Goal: Task Accomplishment & Management: Manage account settings

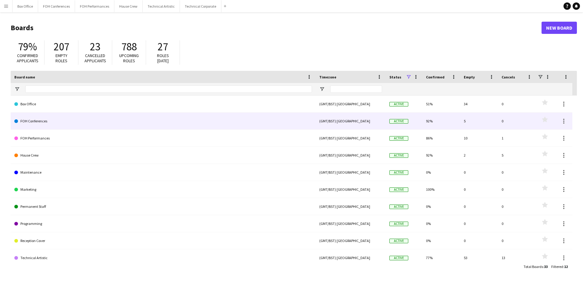
click at [41, 123] on link "FOH Conferences" at bounding box center [163, 120] width 298 height 17
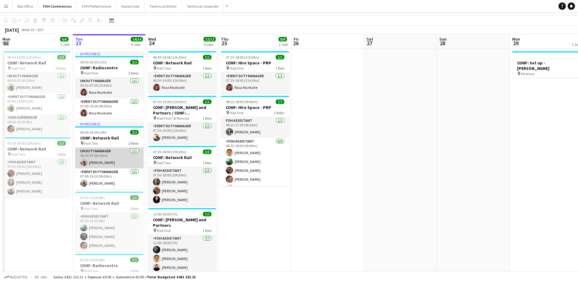
scroll to position [30, 0]
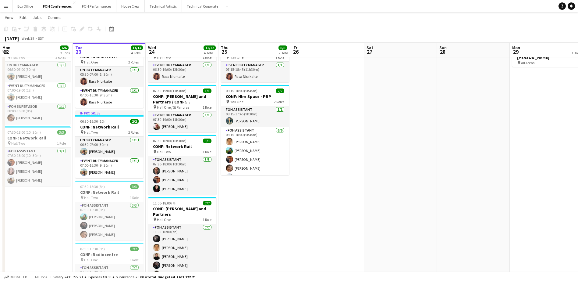
click at [51, 209] on app-date-cell "06:30-19:00 (12h30m) 3/3 CONF: Network Rail pin Hall Two 3 Roles UN Duty Manage…" at bounding box center [36, 192] width 73 height 309
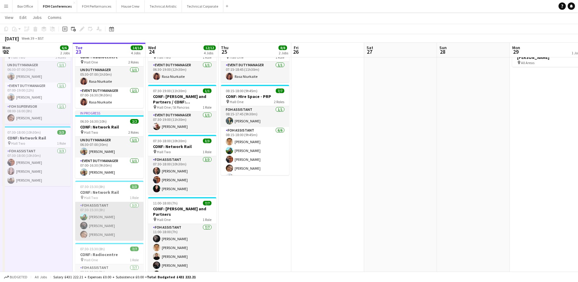
click at [123, 223] on app-card-role "FOH Assistant [DATE] 07:30-15:30 (8h) [PERSON_NAME] [PERSON_NAME] [PERSON_NAME]" at bounding box center [109, 221] width 68 height 38
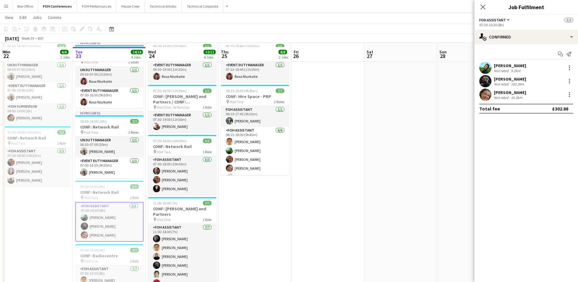
scroll to position [91, 0]
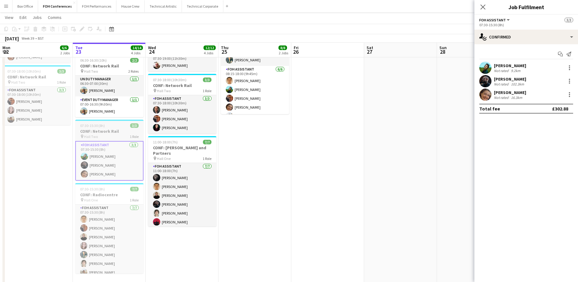
click at [116, 134] on div "pin Hall Two 1 Role" at bounding box center [109, 136] width 68 height 5
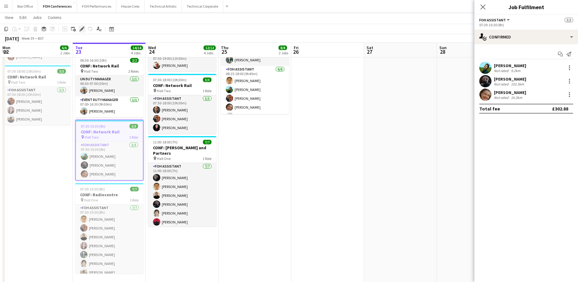
click at [80, 29] on icon "Edit" at bounding box center [82, 29] width 5 height 5
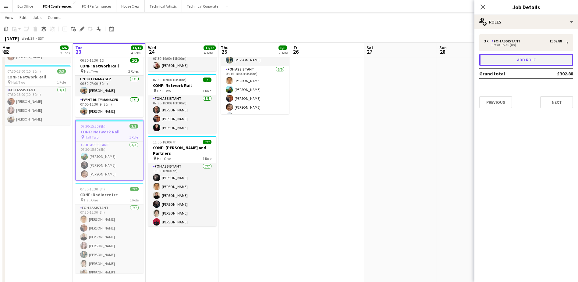
click at [520, 58] on button "Add role" at bounding box center [527, 60] width 94 height 12
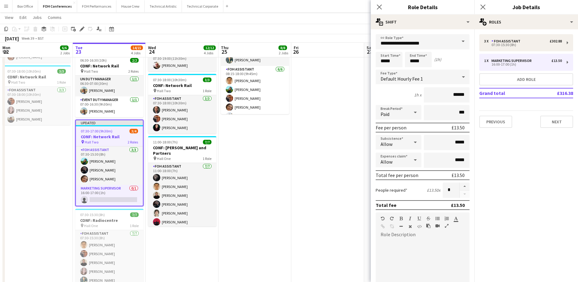
click at [463, 44] on span at bounding box center [463, 41] width 13 height 15
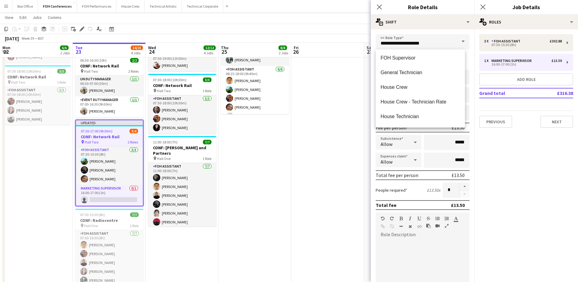
scroll to position [366, 0]
click at [435, 72] on span "FOH Assistant" at bounding box center [421, 74] width 80 height 6
type input "**********"
type input "******"
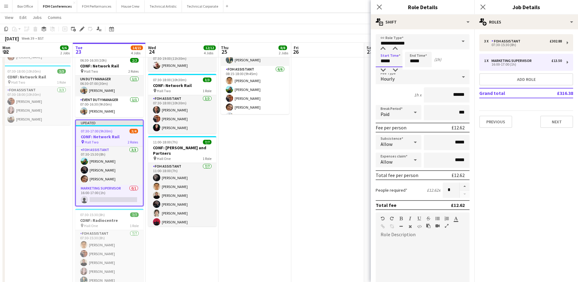
click at [392, 59] on input "*****" at bounding box center [389, 59] width 27 height 15
click at [384, 67] on div at bounding box center [383, 70] width 12 height 6
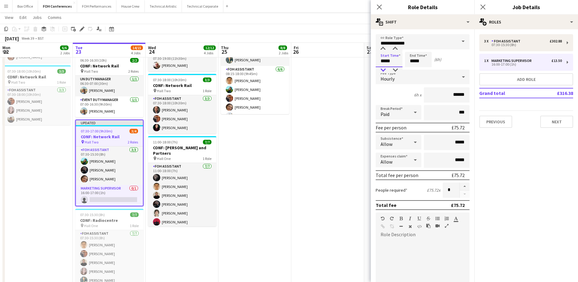
click at [384, 67] on div at bounding box center [383, 70] width 12 height 6
click at [395, 46] on div at bounding box center [395, 49] width 12 height 6
type input "*****"
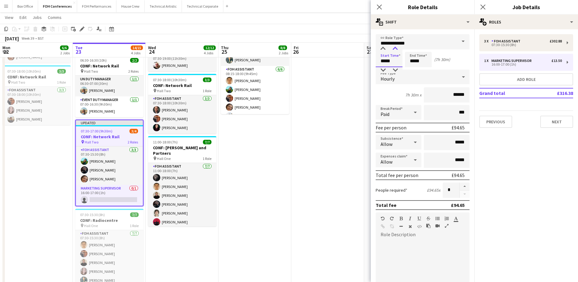
click at [395, 46] on div at bounding box center [395, 49] width 12 height 6
click at [423, 59] on input "*****" at bounding box center [418, 59] width 27 height 15
click at [414, 69] on div at bounding box center [412, 70] width 12 height 6
click at [426, 50] on div at bounding box center [425, 49] width 12 height 6
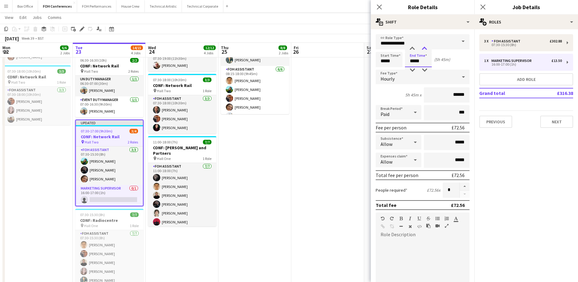
type input "*****"
click at [426, 50] on div at bounding box center [425, 49] width 12 height 6
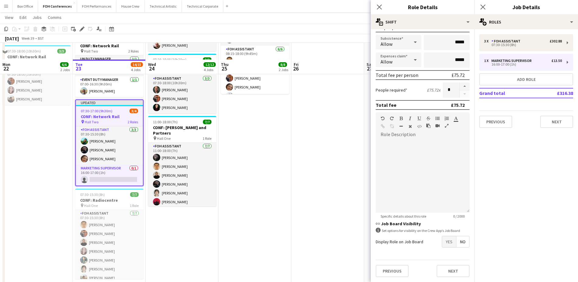
scroll to position [131, 0]
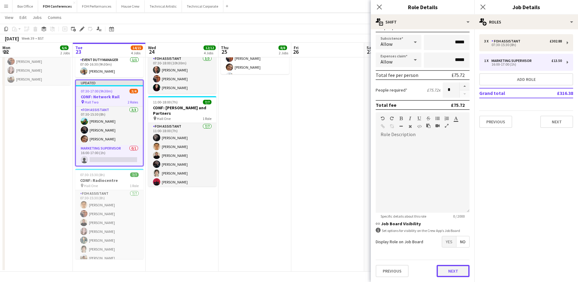
click at [449, 275] on button "Next" at bounding box center [453, 271] width 33 height 12
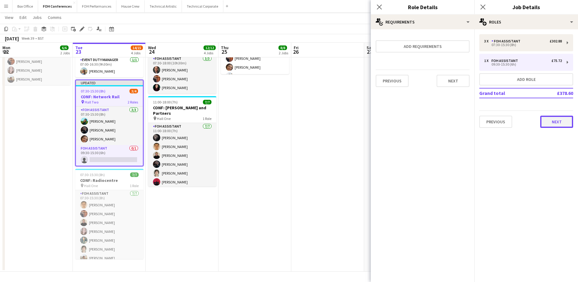
click at [562, 118] on button "Next" at bounding box center [557, 122] width 33 height 12
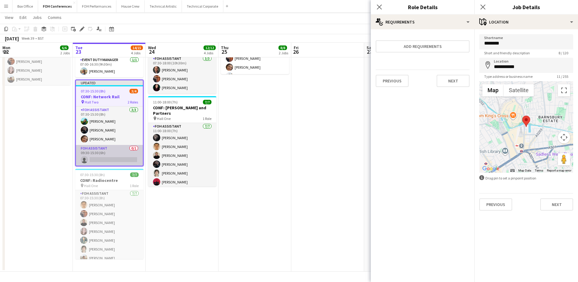
click at [102, 158] on app-card-role "FOH Assistant 0/1 09:30-15:30 (6h) single-neutral-actions" at bounding box center [109, 155] width 67 height 21
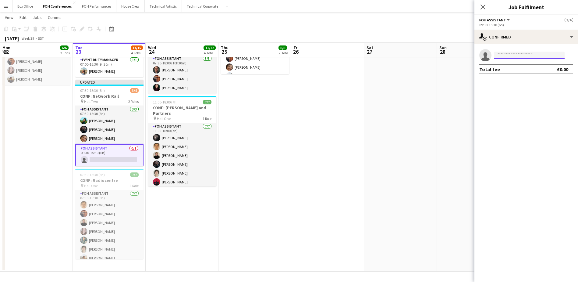
click at [531, 53] on input at bounding box center [529, 55] width 71 height 7
type input "***"
click at [523, 72] on span "[PHONE_NUMBER]" at bounding box center [529, 73] width 61 height 5
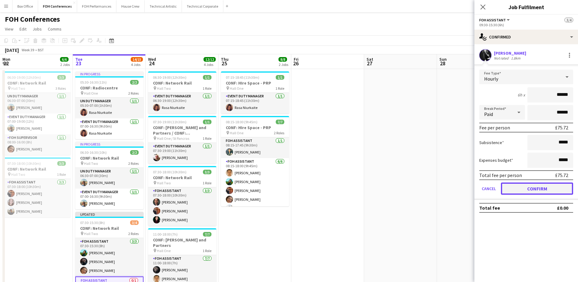
click at [555, 188] on button "Confirm" at bounding box center [537, 188] width 72 height 12
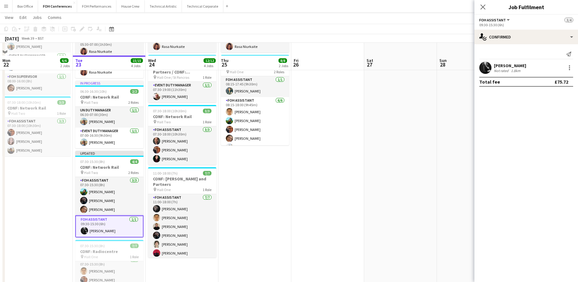
scroll to position [91, 0]
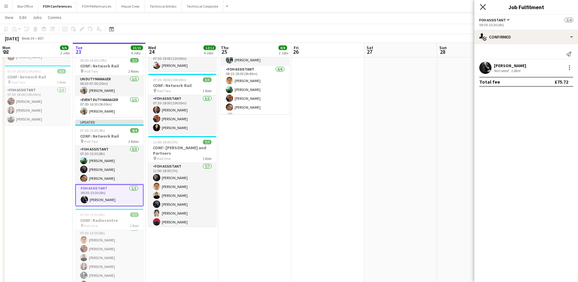
click at [483, 6] on icon at bounding box center [483, 7] width 6 height 6
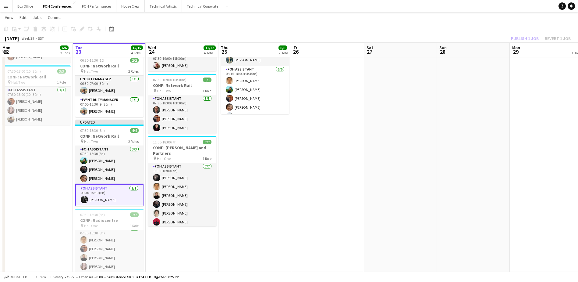
click at [518, 40] on div "Publish 1 job Revert 1 job" at bounding box center [541, 38] width 74 height 8
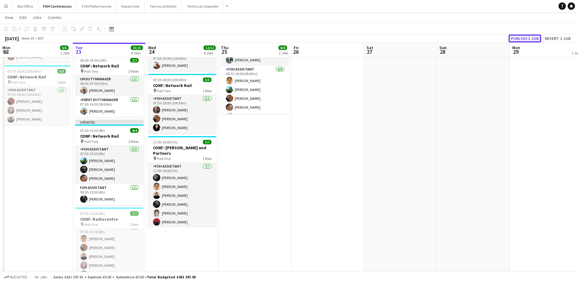
click at [521, 35] on button "Publish 1 job" at bounding box center [525, 38] width 33 height 8
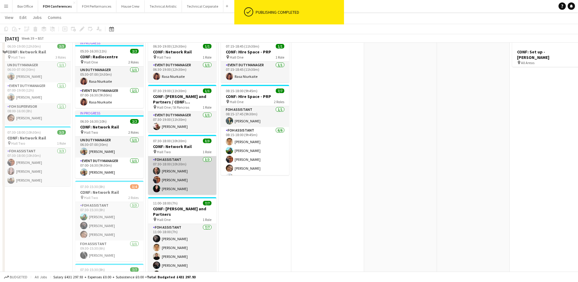
scroll to position [0, 0]
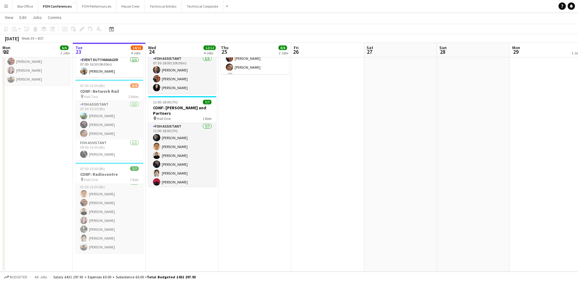
click at [207, 221] on app-date-cell "06:30-19:00 (12h30m) 1/1 CONF: Network Rail pin Hall Two 1 Role Event Duty Mana…" at bounding box center [182, 104] width 73 height 334
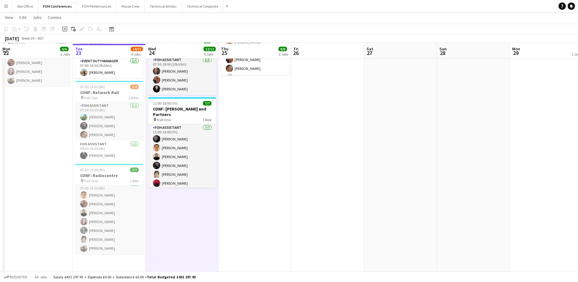
scroll to position [131, 0]
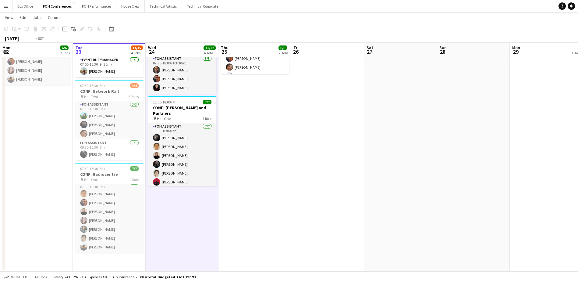
click at [263, 207] on app-date-cell "07:15-18:45 (11h30m) 1/1 CONF: HIre Space - PRP pin Hall One 1 Role Event Duty …" at bounding box center [255, 104] width 73 height 334
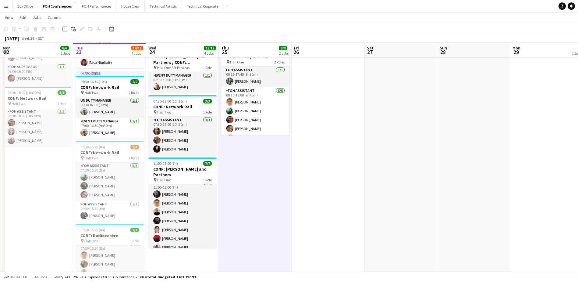
scroll to position [0, 0]
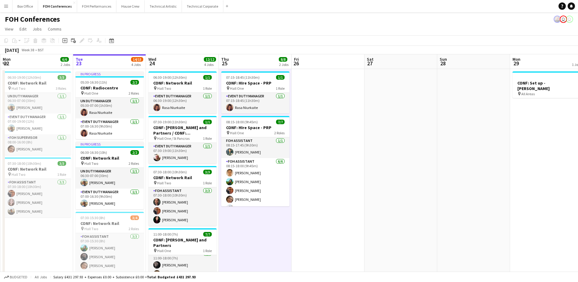
click at [331, 211] on app-date-cell at bounding box center [328, 236] width 73 height 334
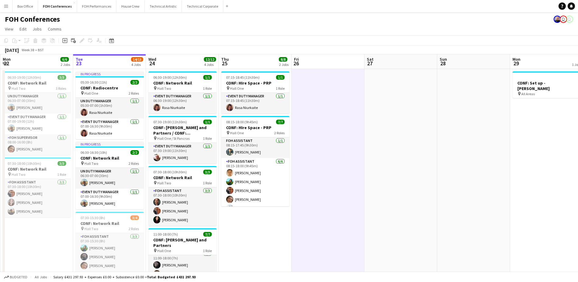
click at [252, 245] on app-date-cell "07:15-18:45 (11h30m) 1/1 CONF: HIre Space - PRP pin Hall One 1 Role Event Duty …" at bounding box center [255, 236] width 73 height 334
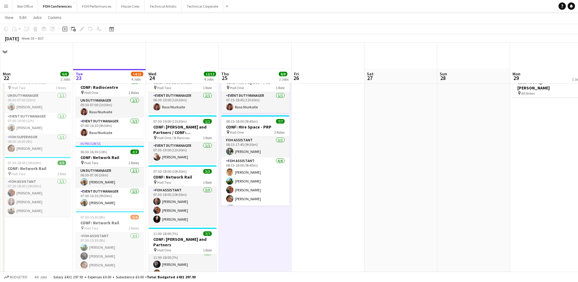
scroll to position [91, 0]
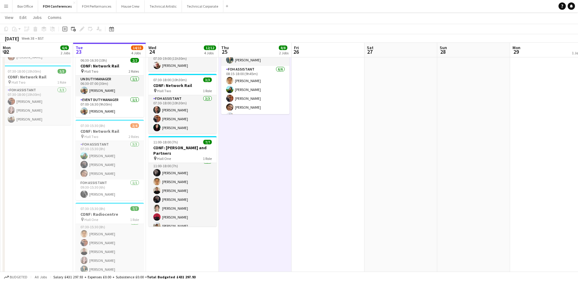
click at [149, 246] on app-date-cell "06:30-19:00 (12h30m) 1/1 CONF: Network Rail pin Hall Two 1 Role Event Duty Mana…" at bounding box center [182, 144] width 73 height 334
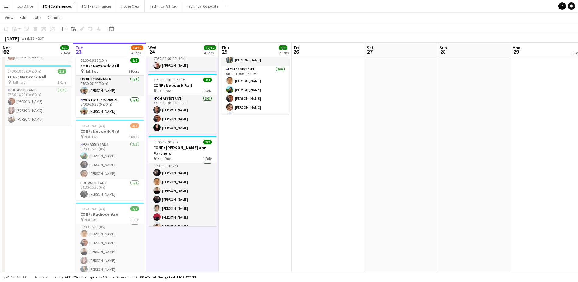
click at [40, 227] on app-date-cell "06:30-19:00 (12h30m) 3/3 CONF: Network Rail pin Hall Two 3 Roles UN Duty Manage…" at bounding box center [36, 144] width 73 height 334
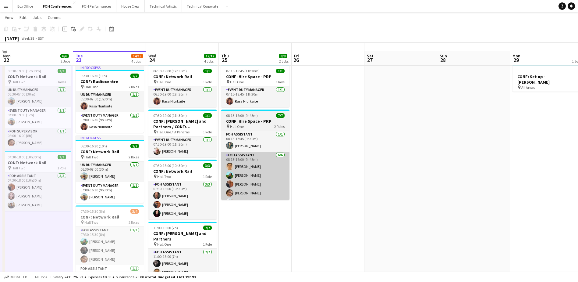
scroll to position [0, 0]
